Goal: Communication & Community: Answer question/provide support

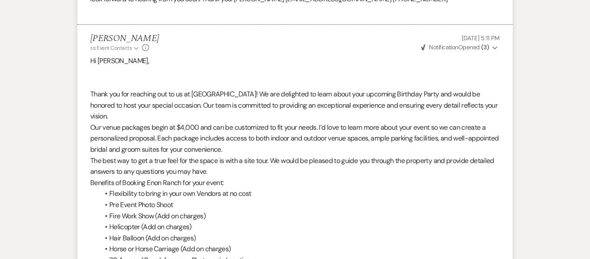
scroll to position [816, 0]
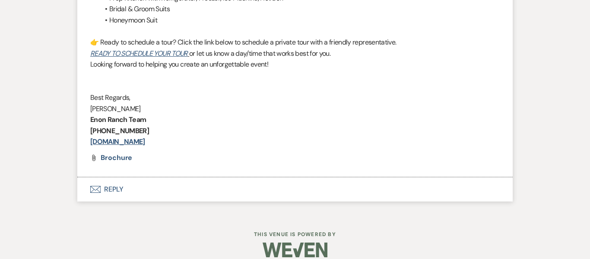
click at [115, 178] on button "Envelope Reply" at bounding box center [294, 189] width 435 height 24
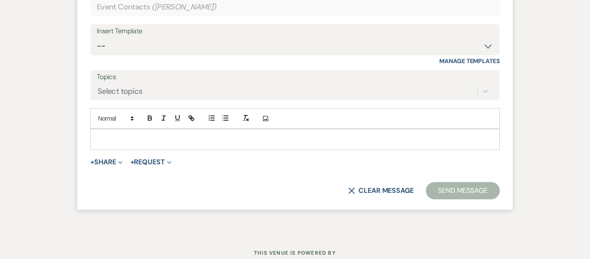
scroll to position [1058, 0]
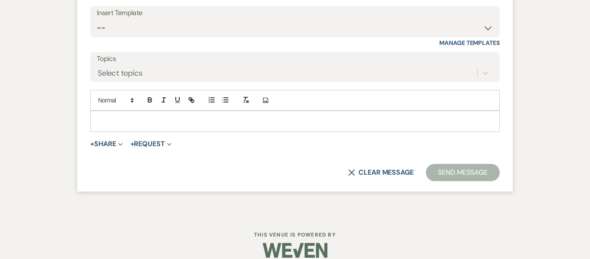
click at [219, 116] on p at bounding box center [295, 120] width 396 height 9
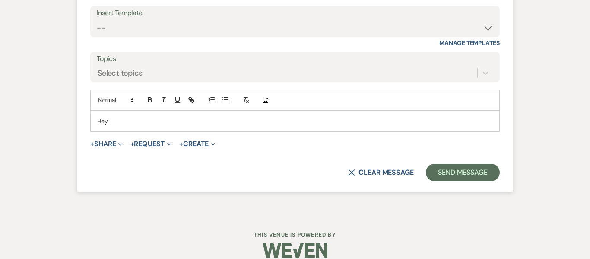
click at [219, 116] on p "Hey" at bounding box center [295, 120] width 396 height 9
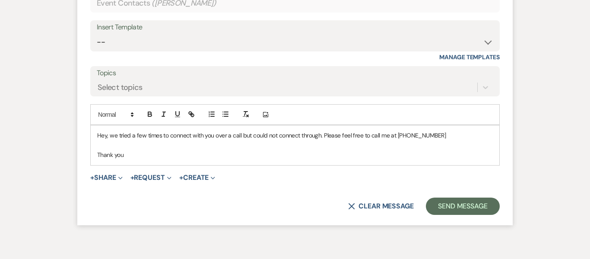
scroll to position [1045, 0]
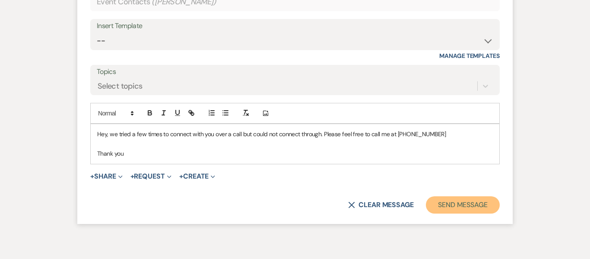
click at [471, 196] on button "Send Message" at bounding box center [463, 204] width 74 height 17
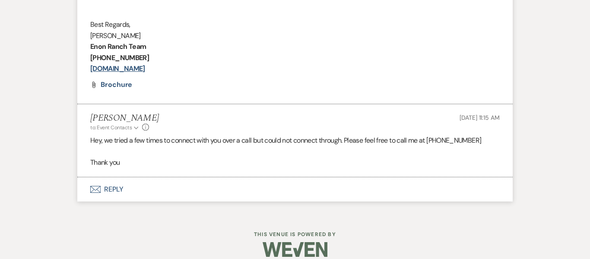
scroll to position [0, 0]
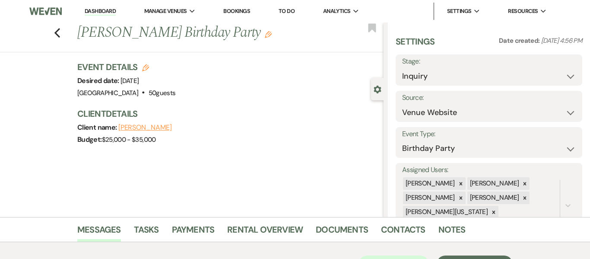
click at [106, 10] on link "Dashboard" at bounding box center [100, 11] width 31 height 8
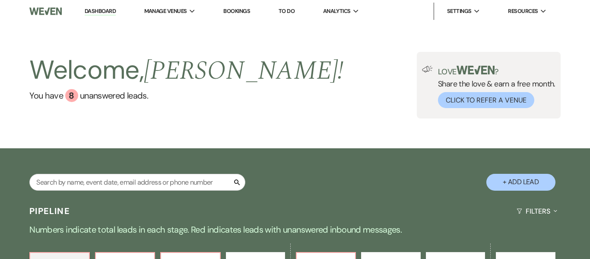
click at [106, 10] on link "Dashboard" at bounding box center [100, 11] width 31 height 8
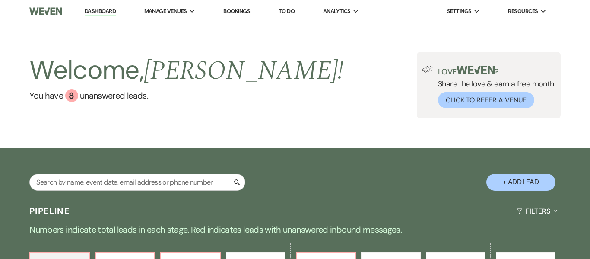
click at [124, 129] on div "Welcome, [PERSON_NAME] ! You have 8 unanswered lead s . Love ? Share the love &…" at bounding box center [295, 85] width 590 height 126
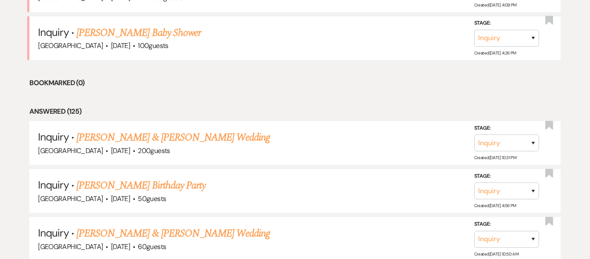
scroll to position [468, 0]
click at [167, 139] on link "[PERSON_NAME] & [PERSON_NAME] Wedding" at bounding box center [172, 137] width 193 height 16
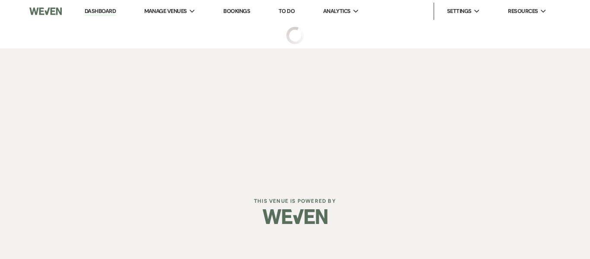
select select "5"
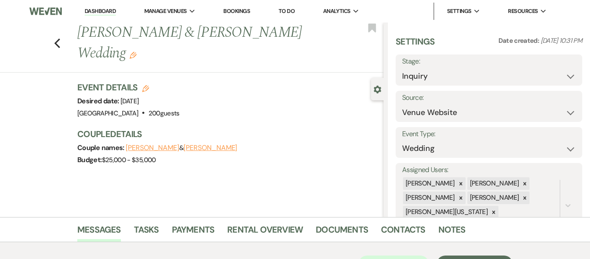
scroll to position [162, 0]
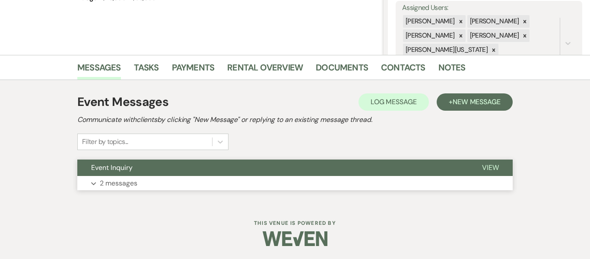
click at [128, 181] on p "2 messages" at bounding box center [119, 182] width 38 height 11
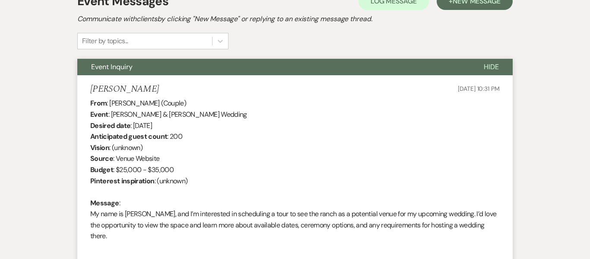
scroll to position [0, 0]
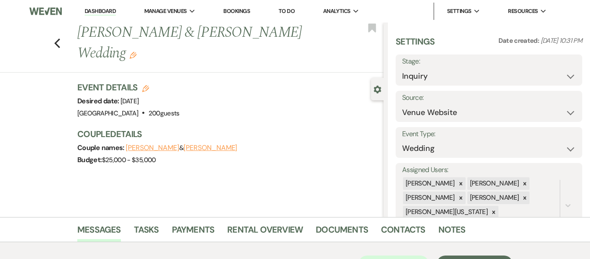
click at [102, 7] on link "Dashboard" at bounding box center [100, 11] width 31 height 8
